Goal: Task Accomplishment & Management: Use online tool/utility

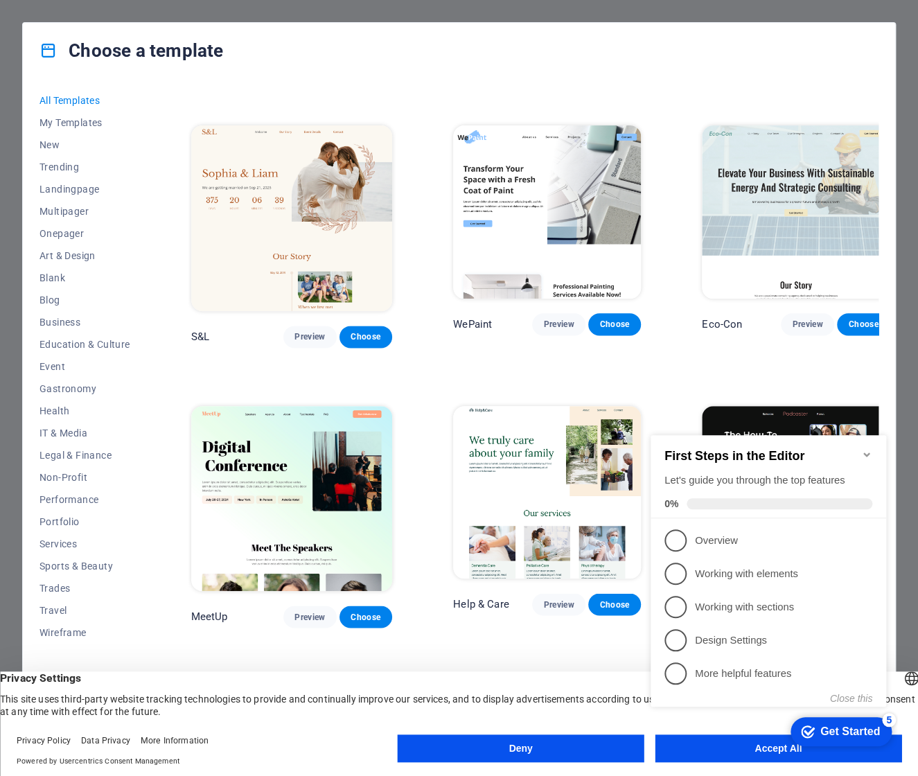
scroll to position [184, 0]
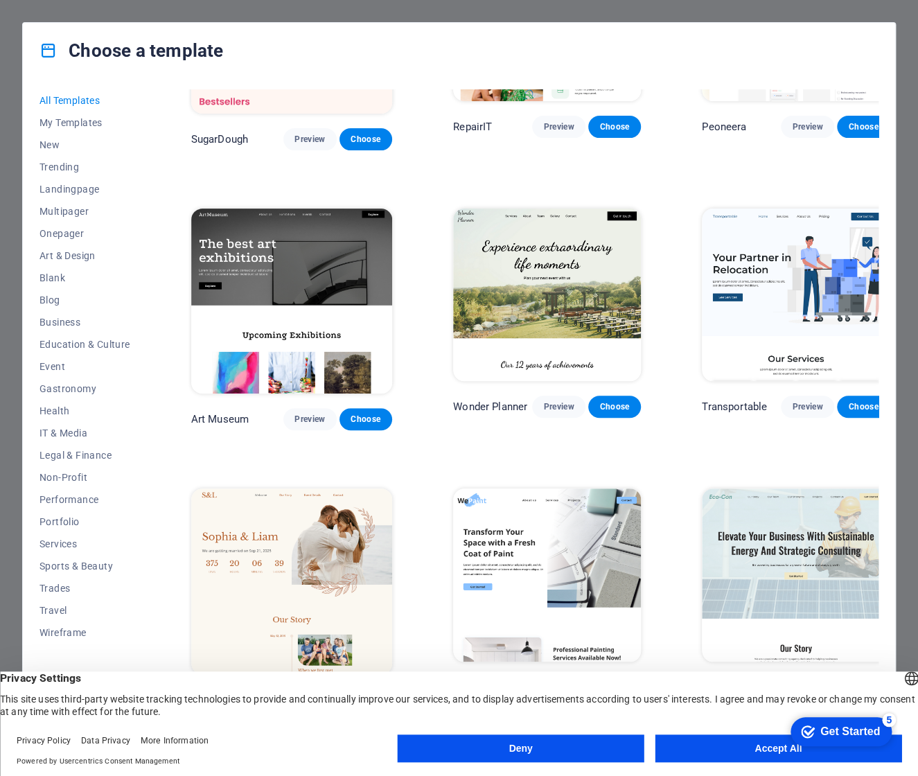
scroll to position [184, 0]
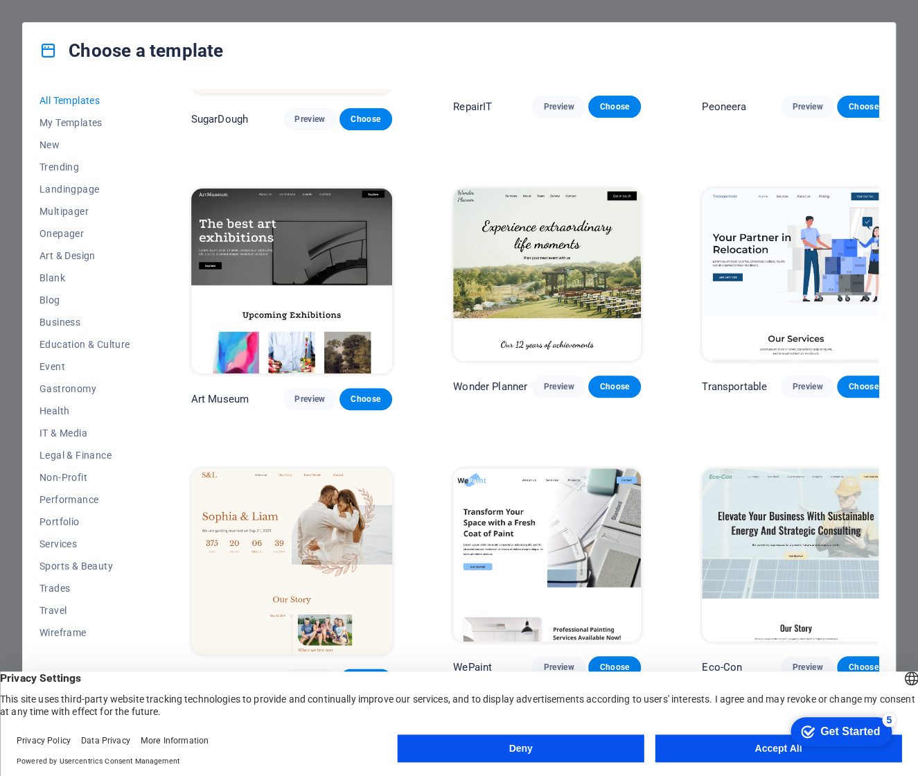
click at [737, 749] on button "Accept All" at bounding box center [778, 748] width 247 height 28
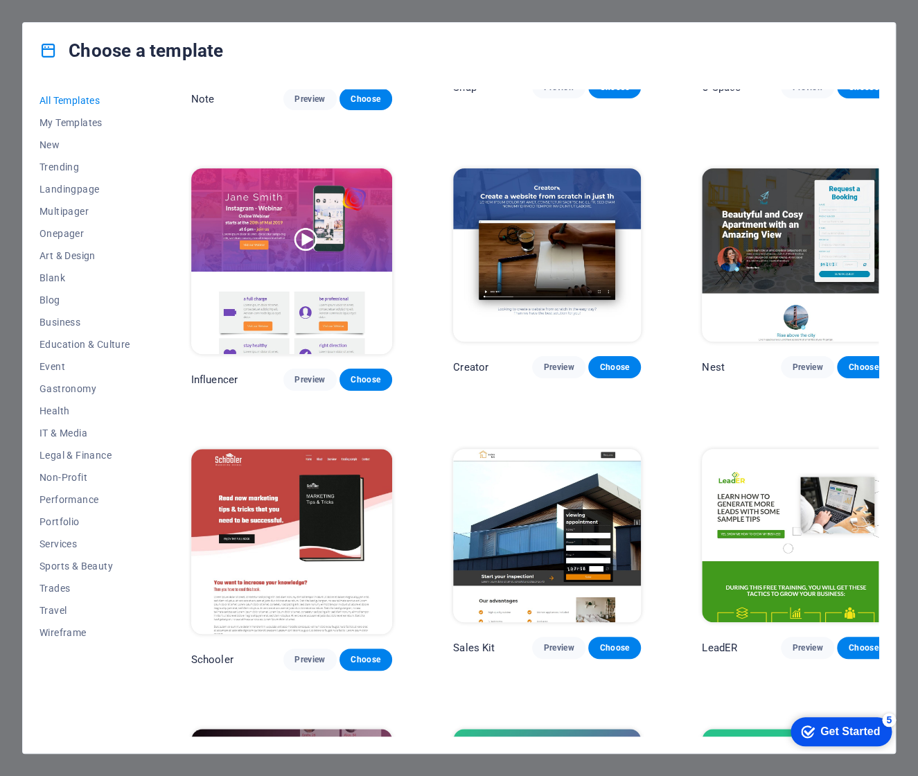
scroll to position [14000, 0]
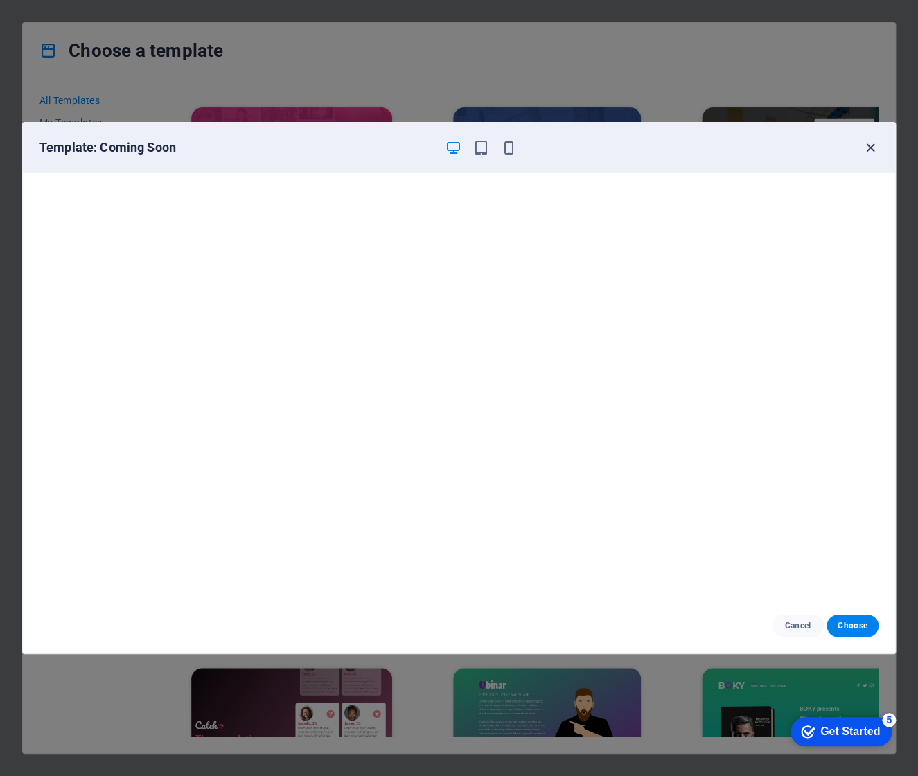
click at [873, 145] on icon "button" at bounding box center [870, 148] width 16 height 16
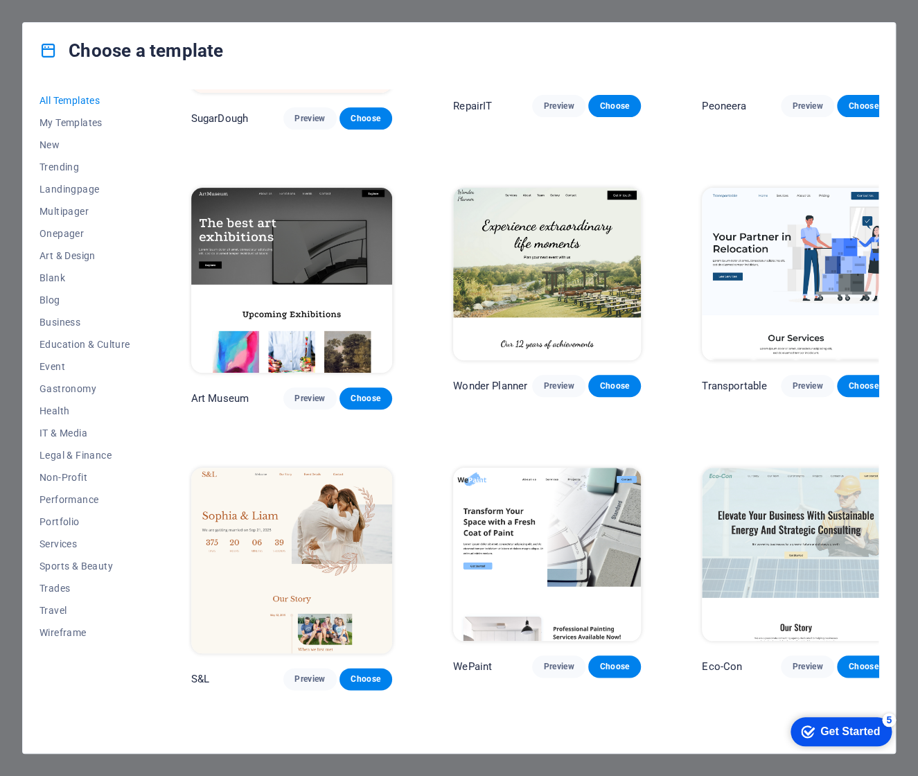
scroll to position [369, 0]
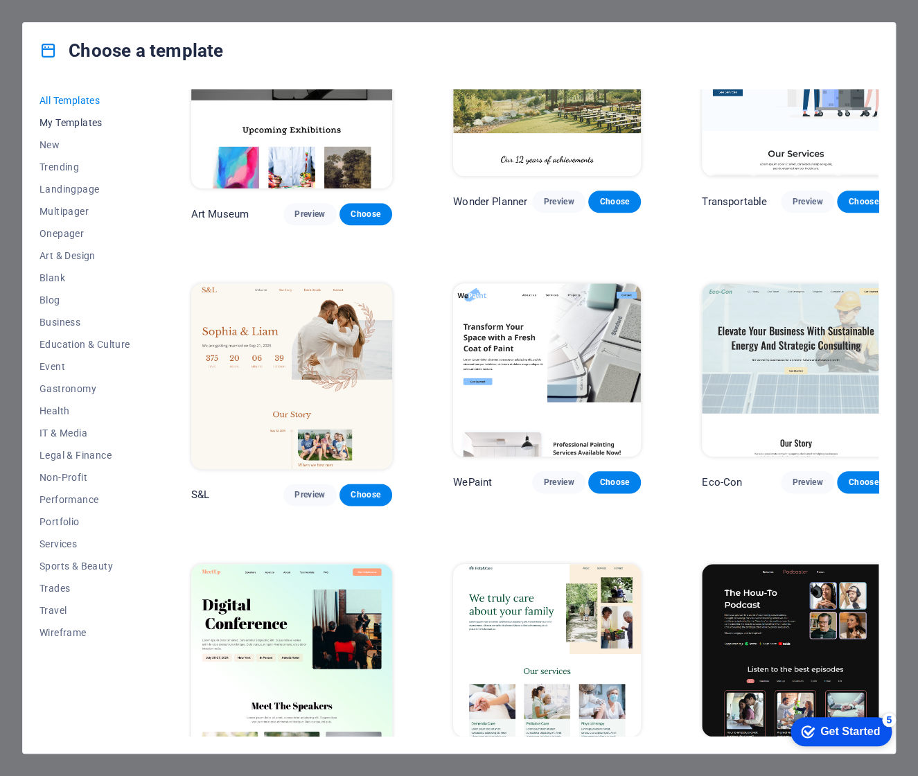
click at [70, 125] on span "My Templates" at bounding box center [84, 122] width 91 height 11
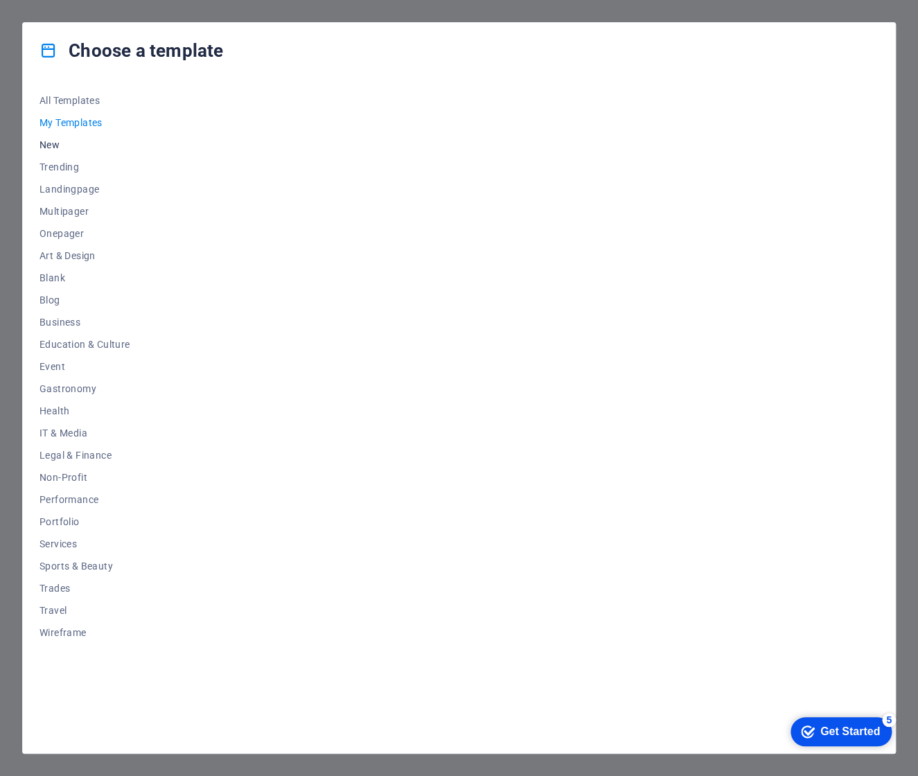
click at [57, 142] on span "New" at bounding box center [84, 144] width 91 height 11
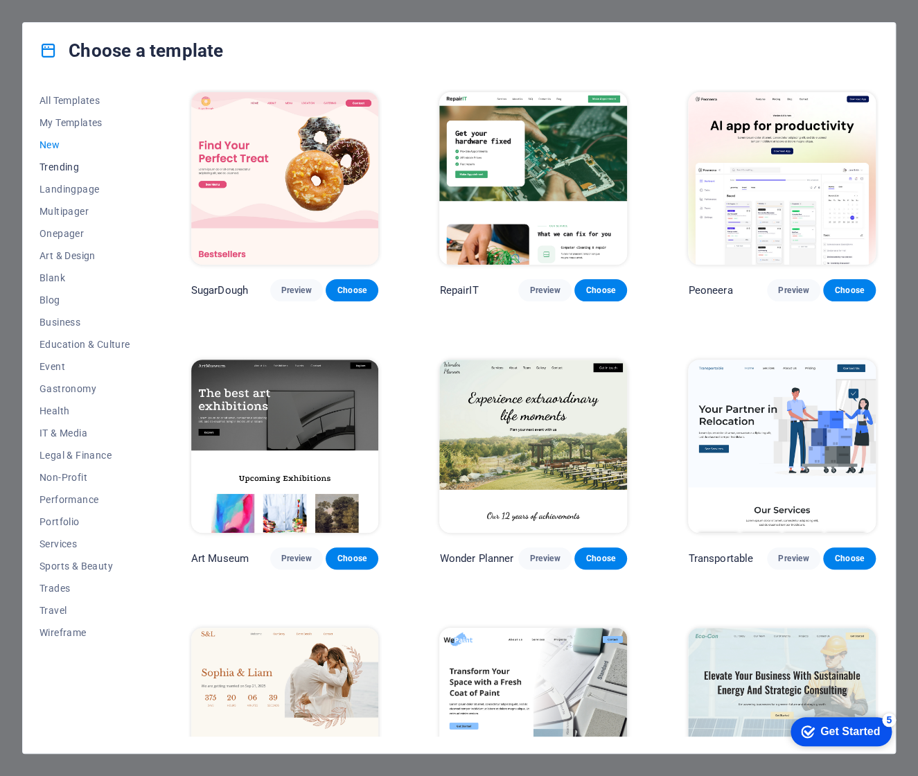
click at [60, 170] on span "Trending" at bounding box center [84, 166] width 91 height 11
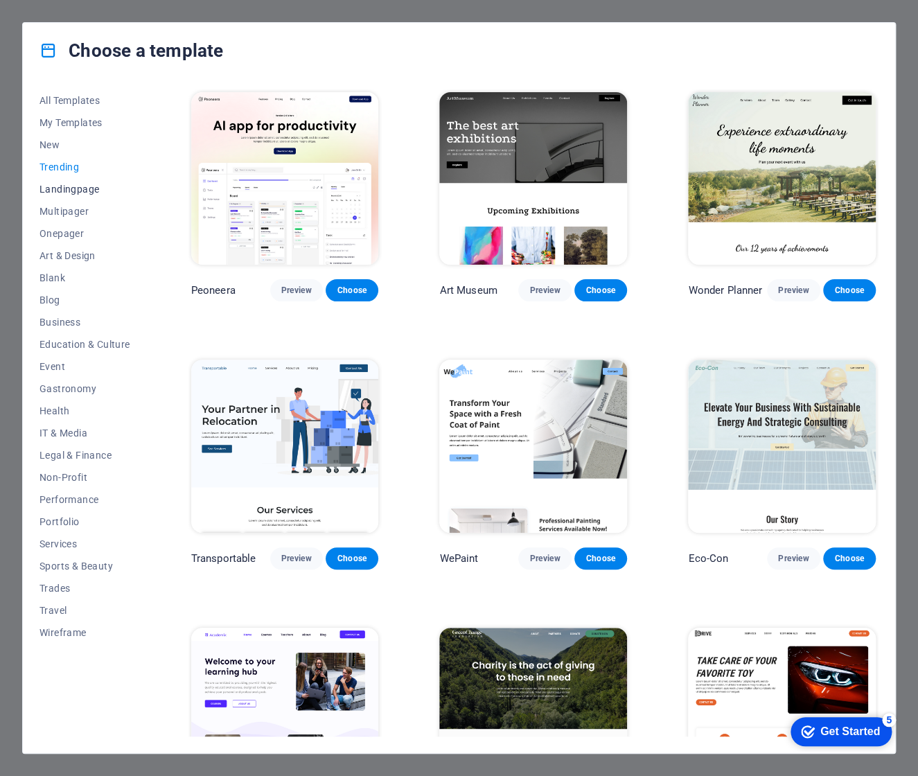
click at [62, 180] on button "Landingpage" at bounding box center [84, 189] width 91 height 22
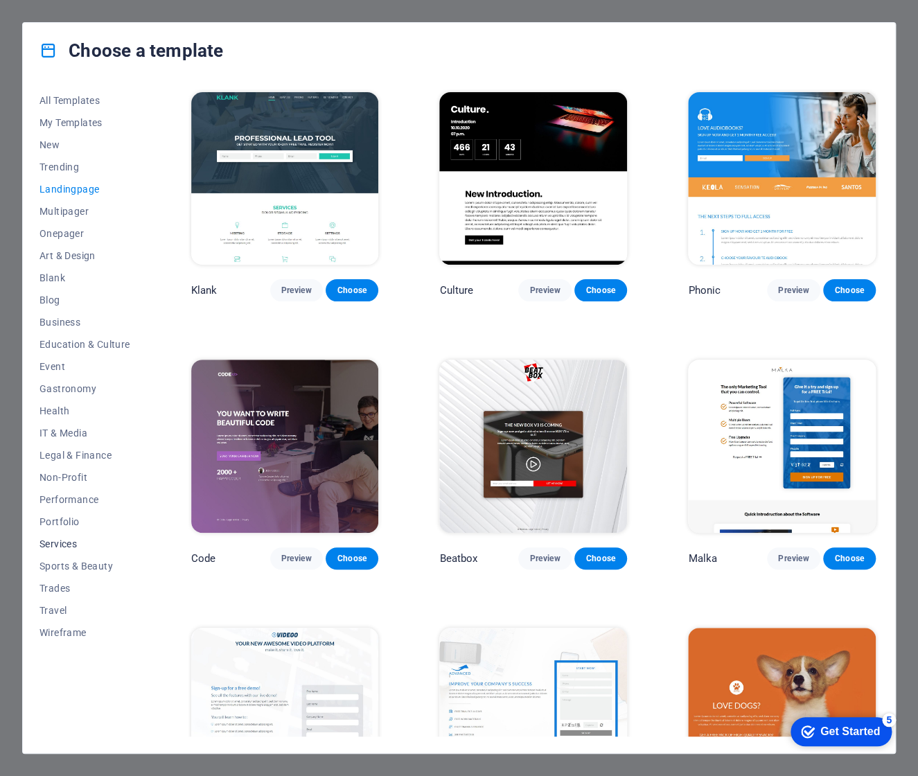
click at [76, 539] on span "Services" at bounding box center [84, 543] width 91 height 11
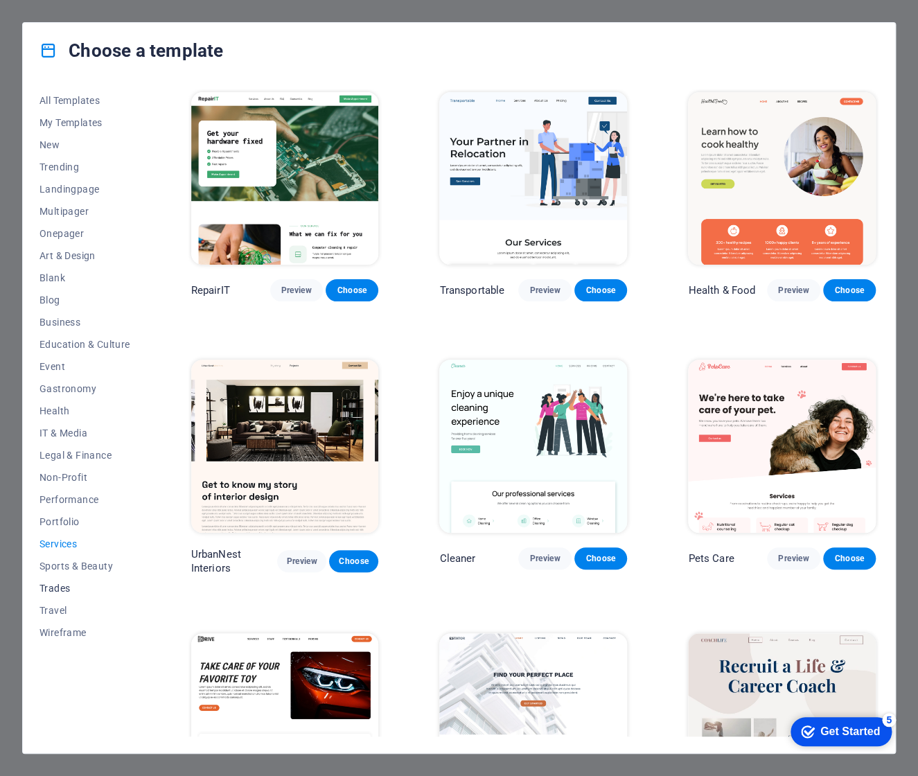
click at [69, 583] on span "Trades" at bounding box center [84, 588] width 91 height 11
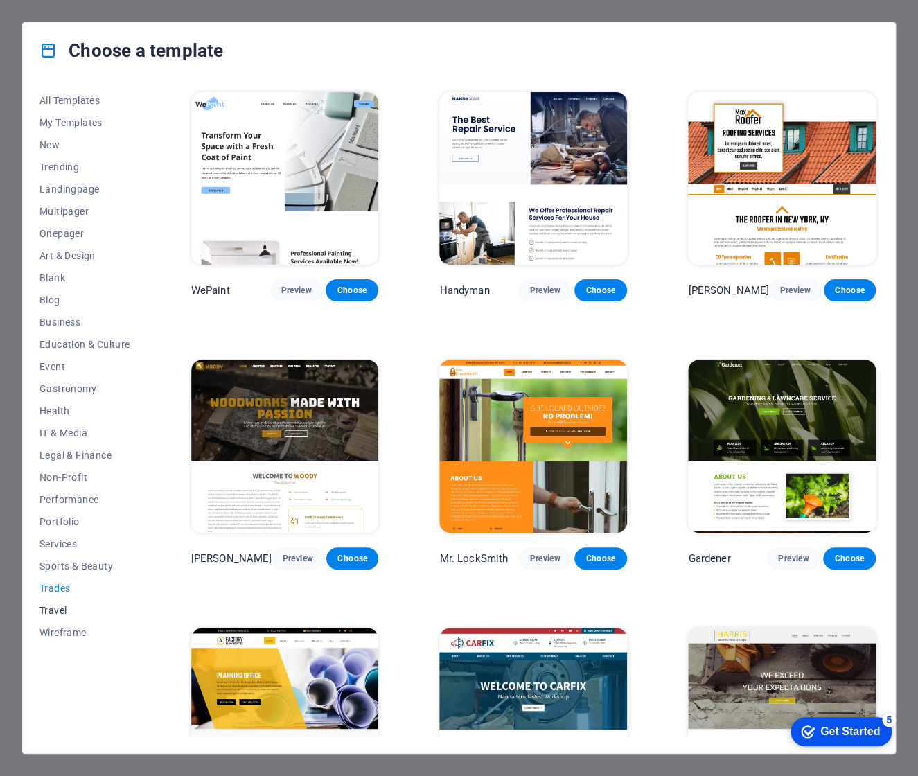
click at [58, 607] on span "Travel" at bounding box center [84, 610] width 91 height 11
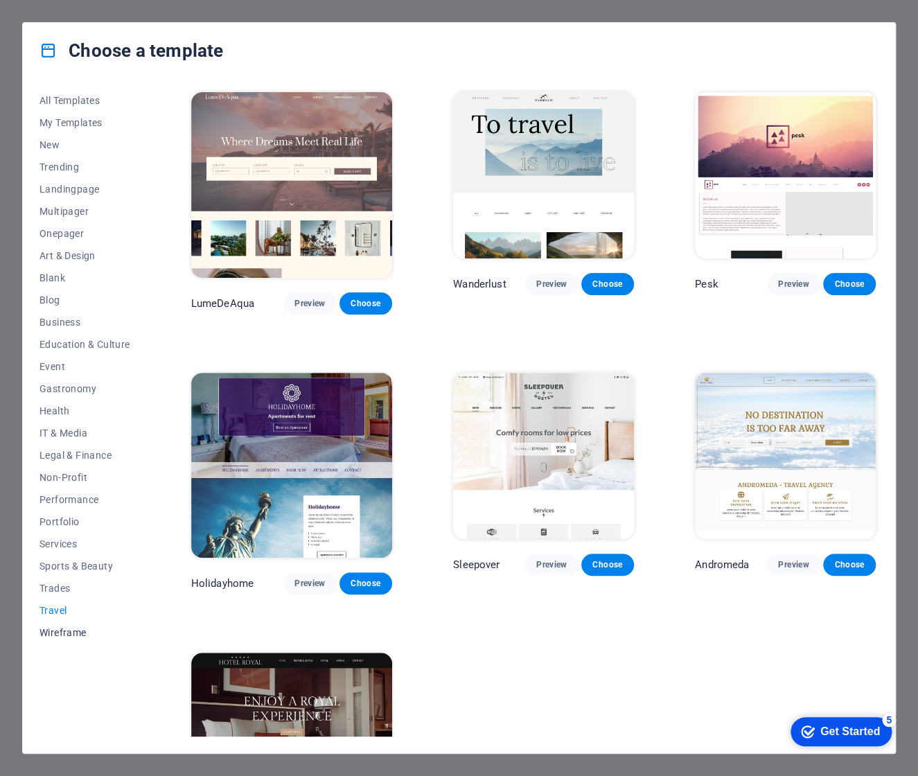
click at [64, 628] on span "Wireframe" at bounding box center [84, 632] width 91 height 11
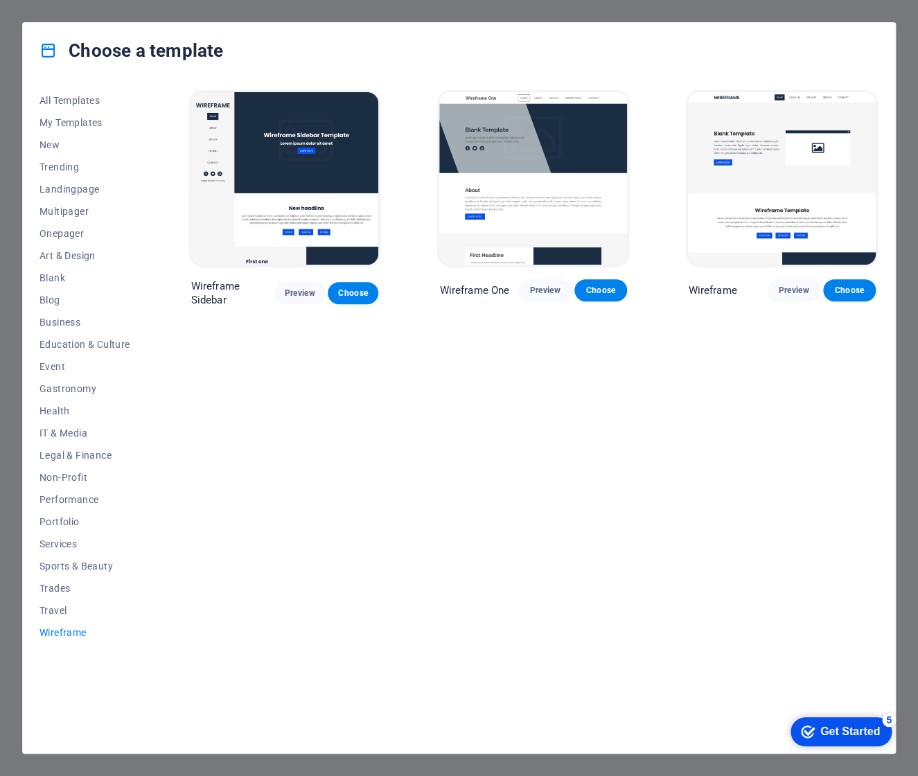
drag, startPoint x: 661, startPoint y: 456, endPoint x: 659, endPoint y: 450, distance: 7.1
click at [661, 453] on div "Wireframe Sidebar Preview Choose Wireframe One Preview Choose Wireframe Preview…" at bounding box center [533, 412] width 690 height 647
